Goal: Information Seeking & Learning: Learn about a topic

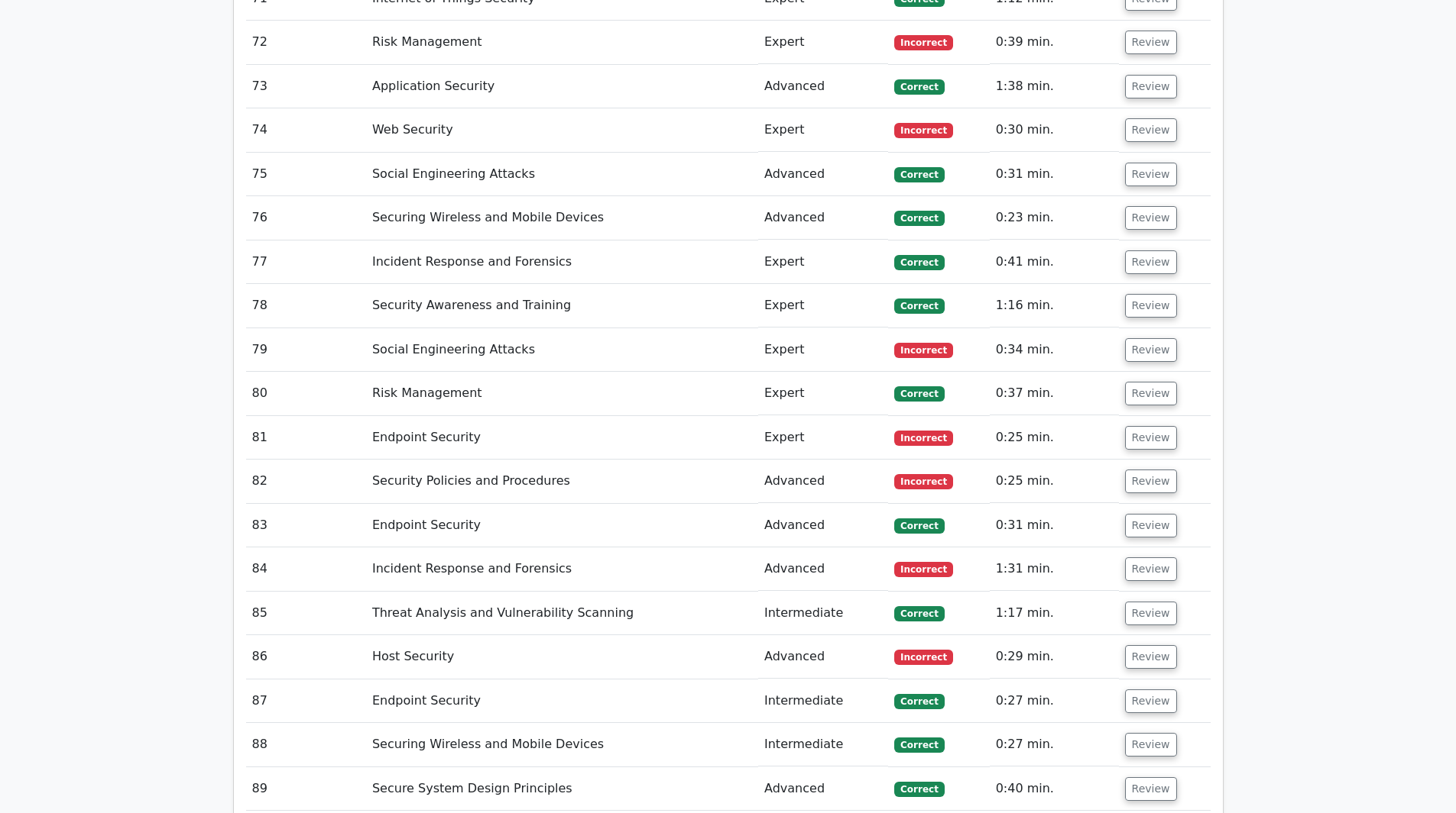
scroll to position [6187, 0]
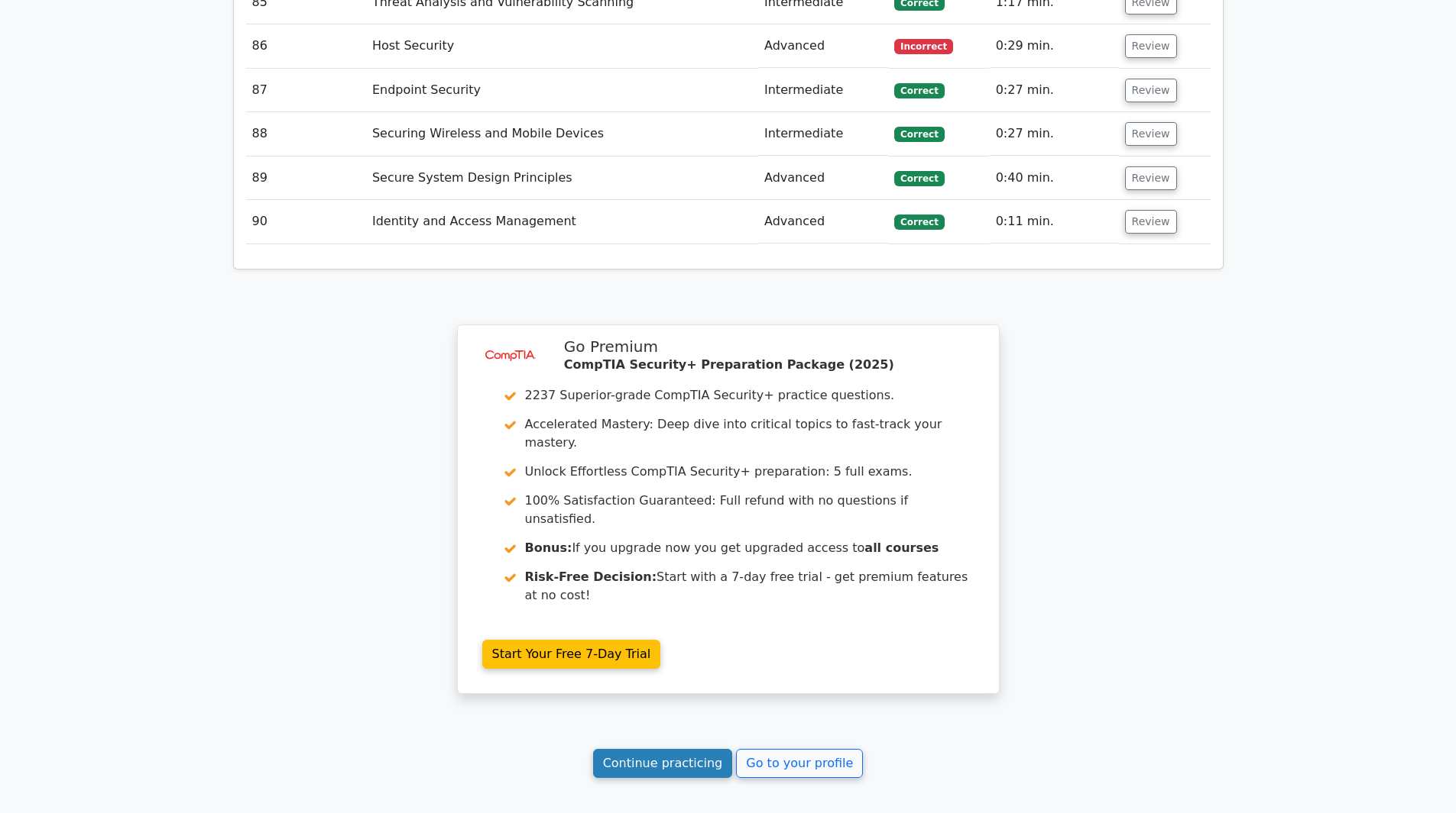
click at [680, 749] on link "Continue practicing" at bounding box center [663, 763] width 140 height 29
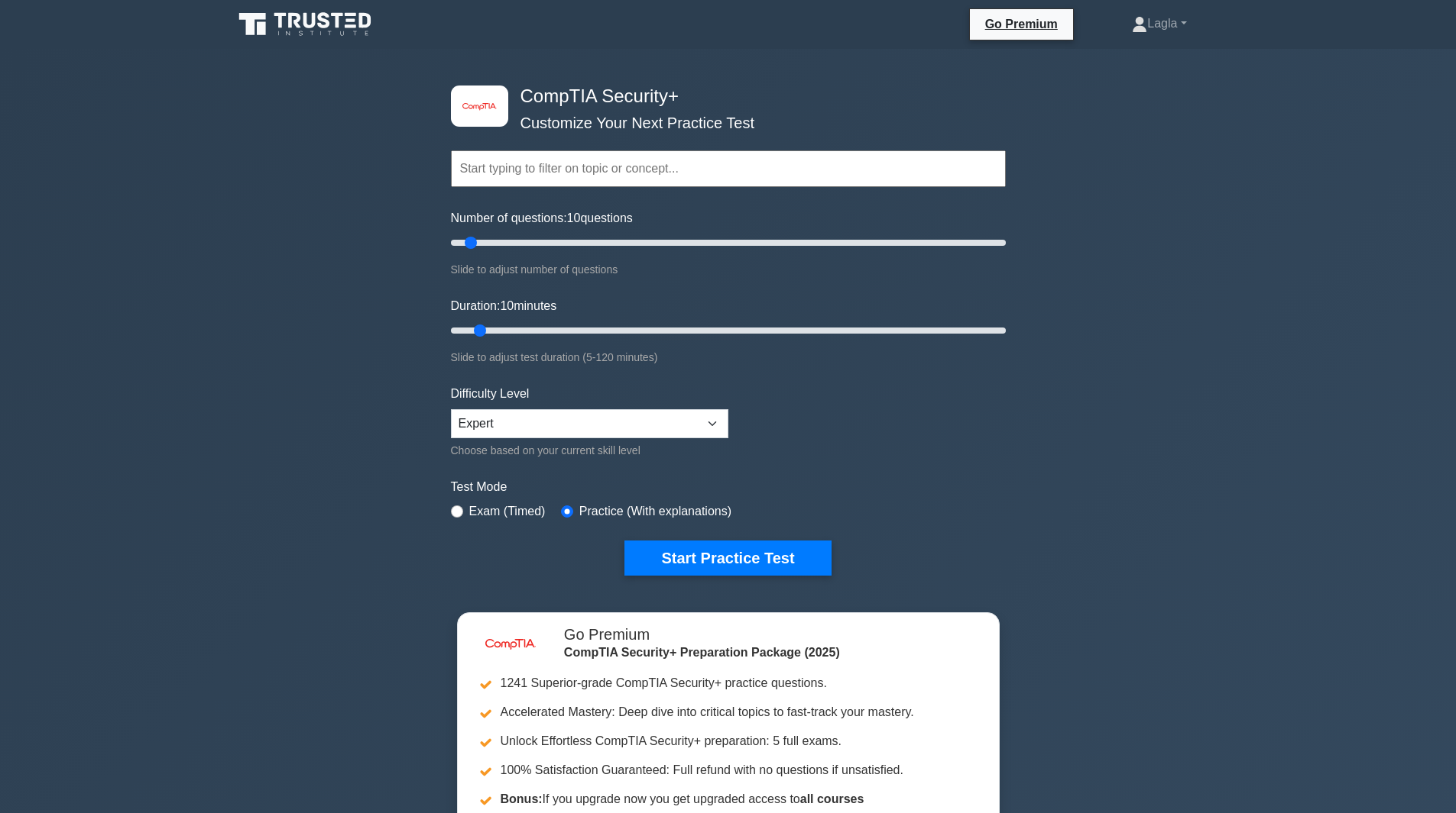
click at [619, 442] on div "Choose based on your current skill level" at bounding box center [590, 451] width 278 height 19
click at [623, 426] on select "Beginner Intermediate Expert" at bounding box center [590, 423] width 278 height 29
select select "intermediate"
click at [451, 409] on select "Beginner Intermediate Expert" at bounding box center [590, 423] width 278 height 29
click at [202, 464] on div "image/svg+xml CompTIA Security+ Customize Your Next Practice Test Topics Crypto…" at bounding box center [728, 498] width 1456 height 899
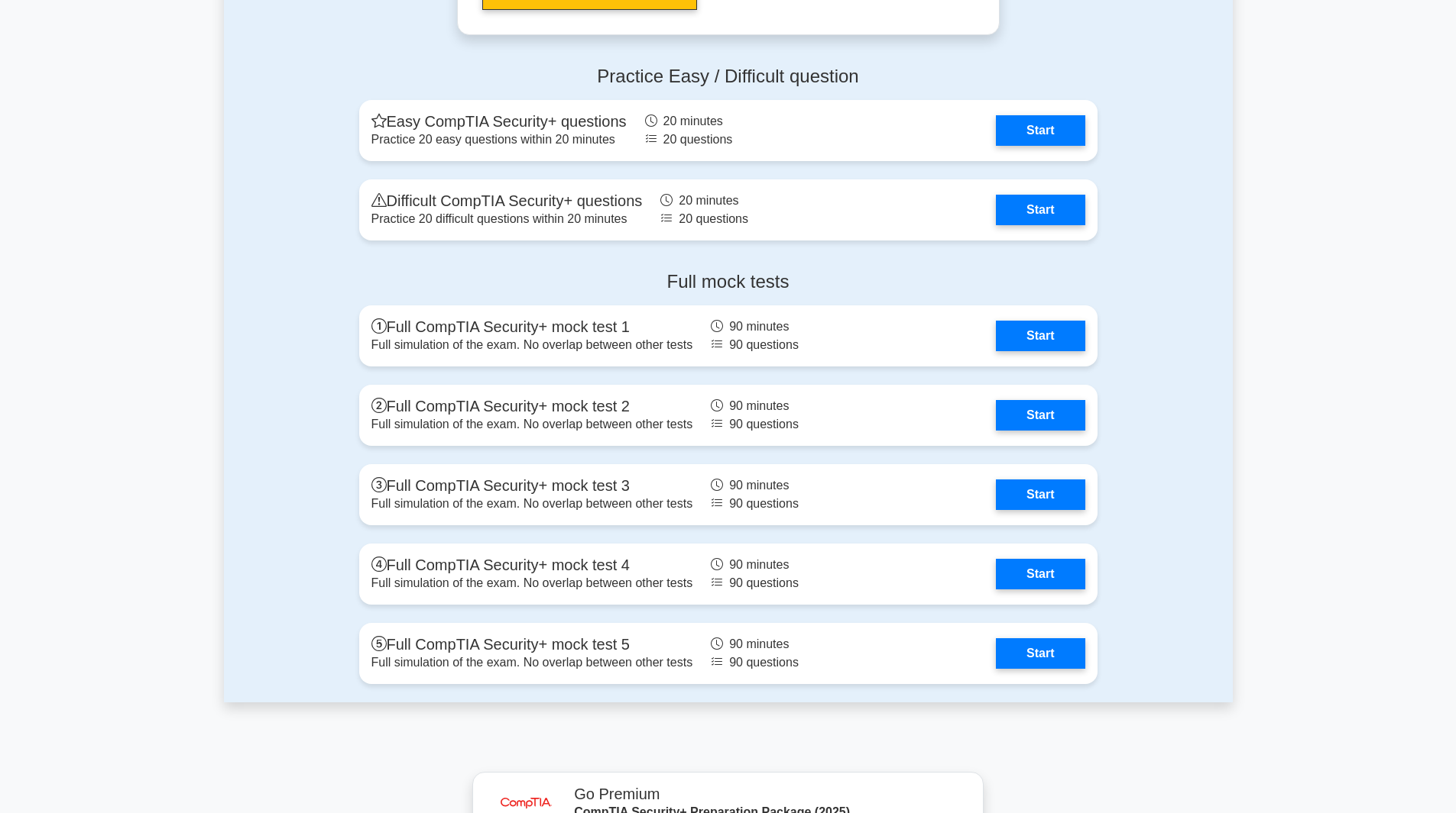
scroll to position [3947, 0]
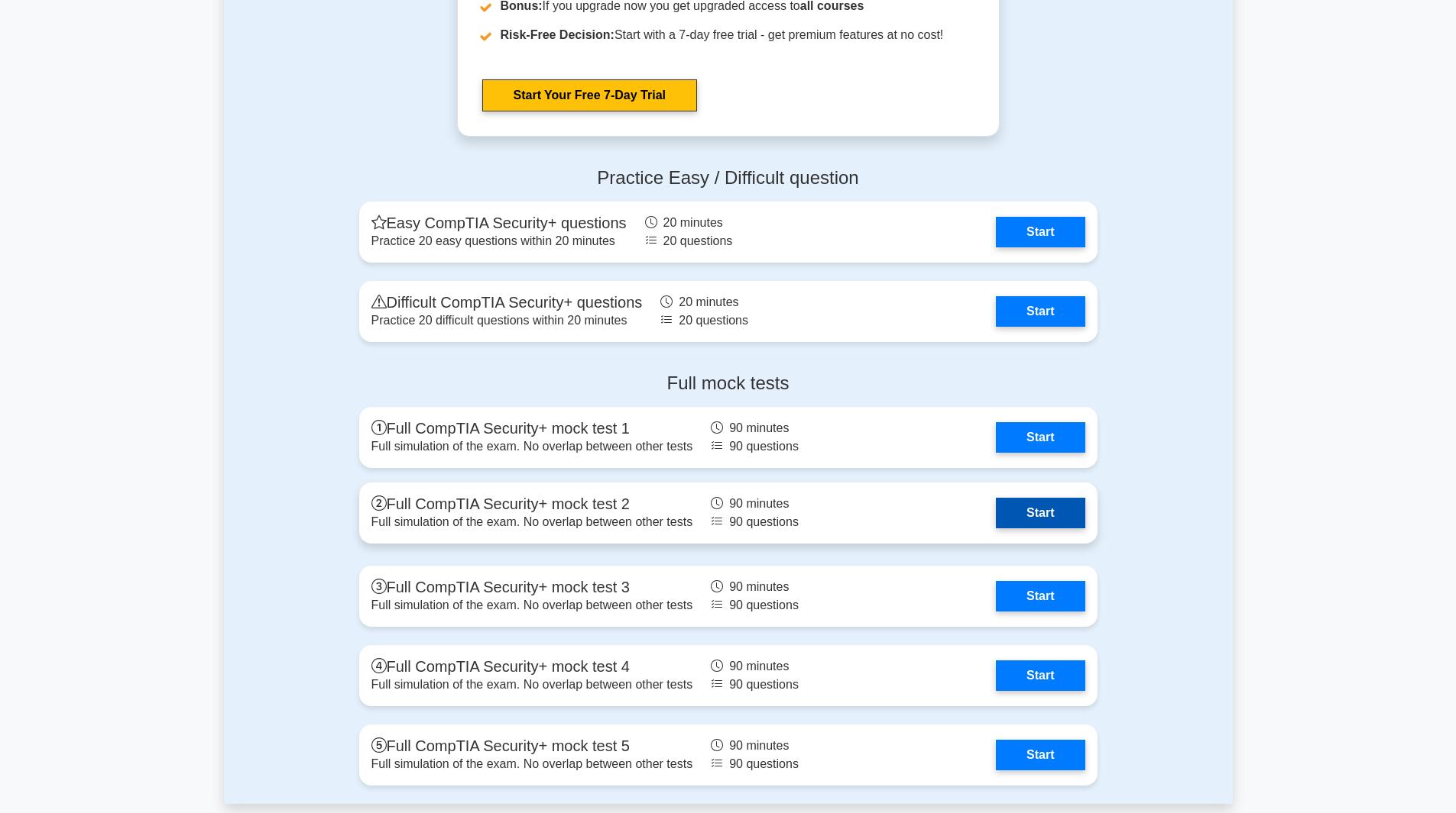
click at [1025, 498] on link "Start" at bounding box center [1039, 513] width 88 height 31
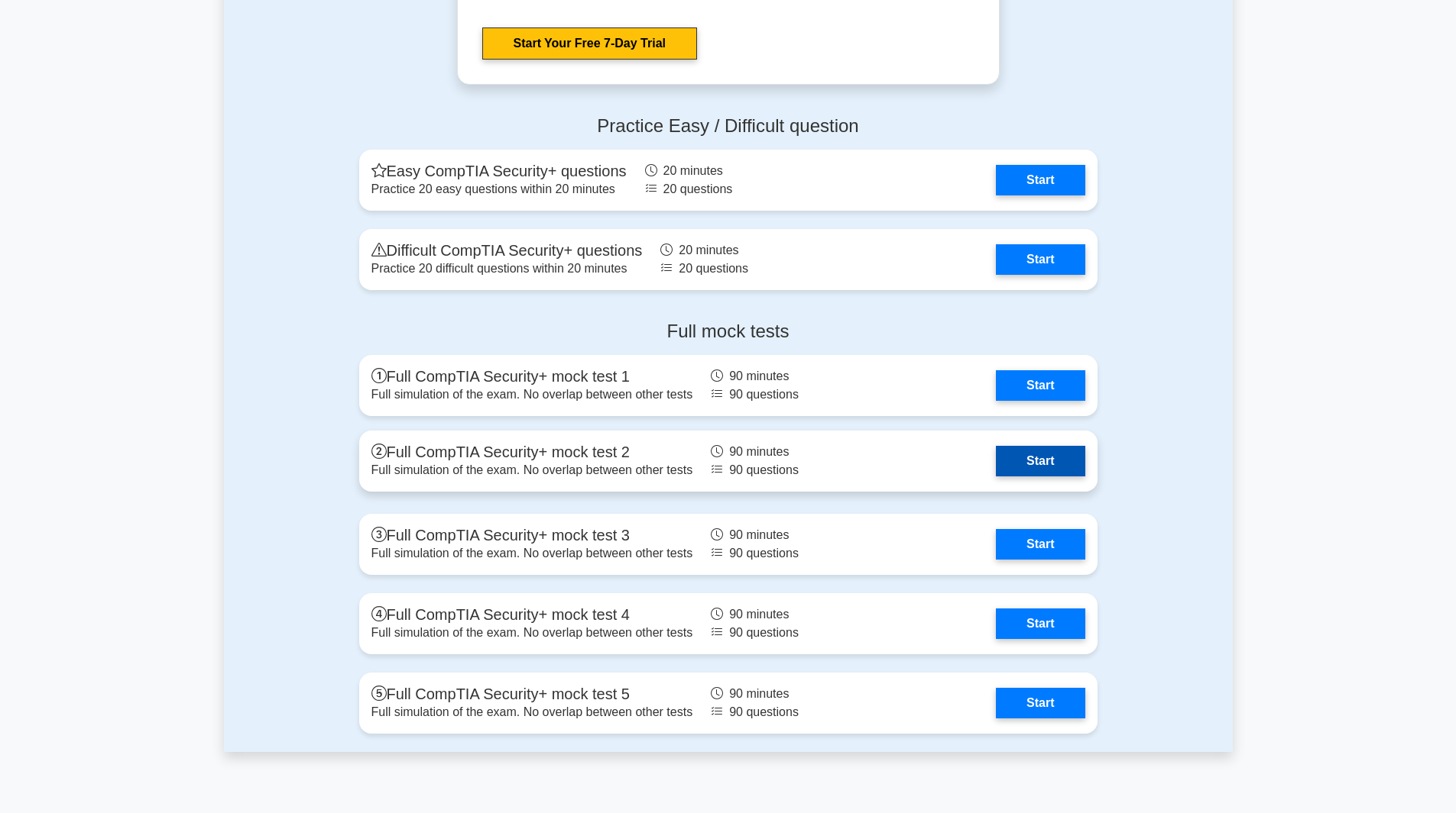
scroll to position [4100, 0]
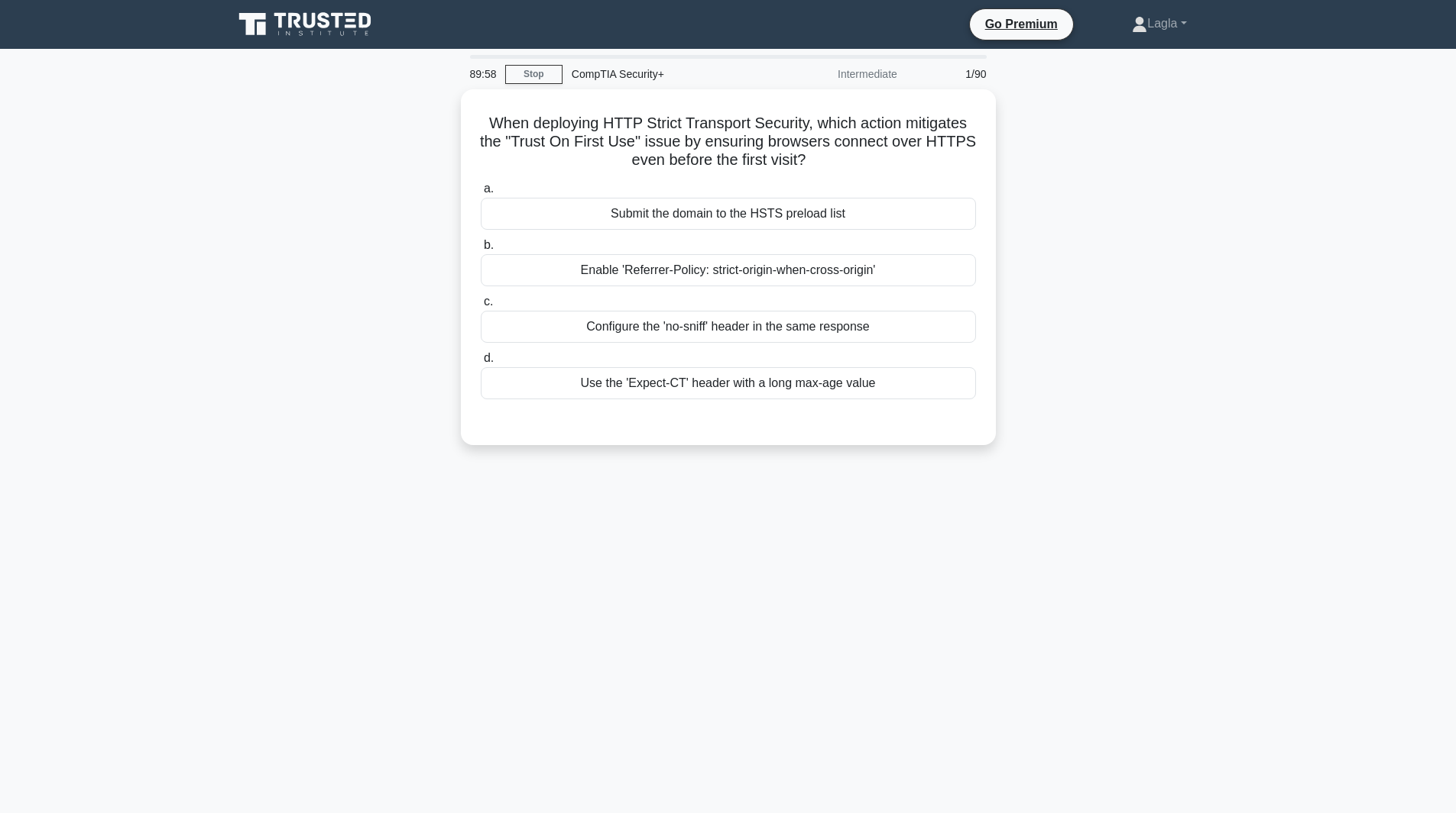
drag, startPoint x: 992, startPoint y: 532, endPoint x: 995, endPoint y: 523, distance: 9.5
